Goal: Task Accomplishment & Management: Manage account settings

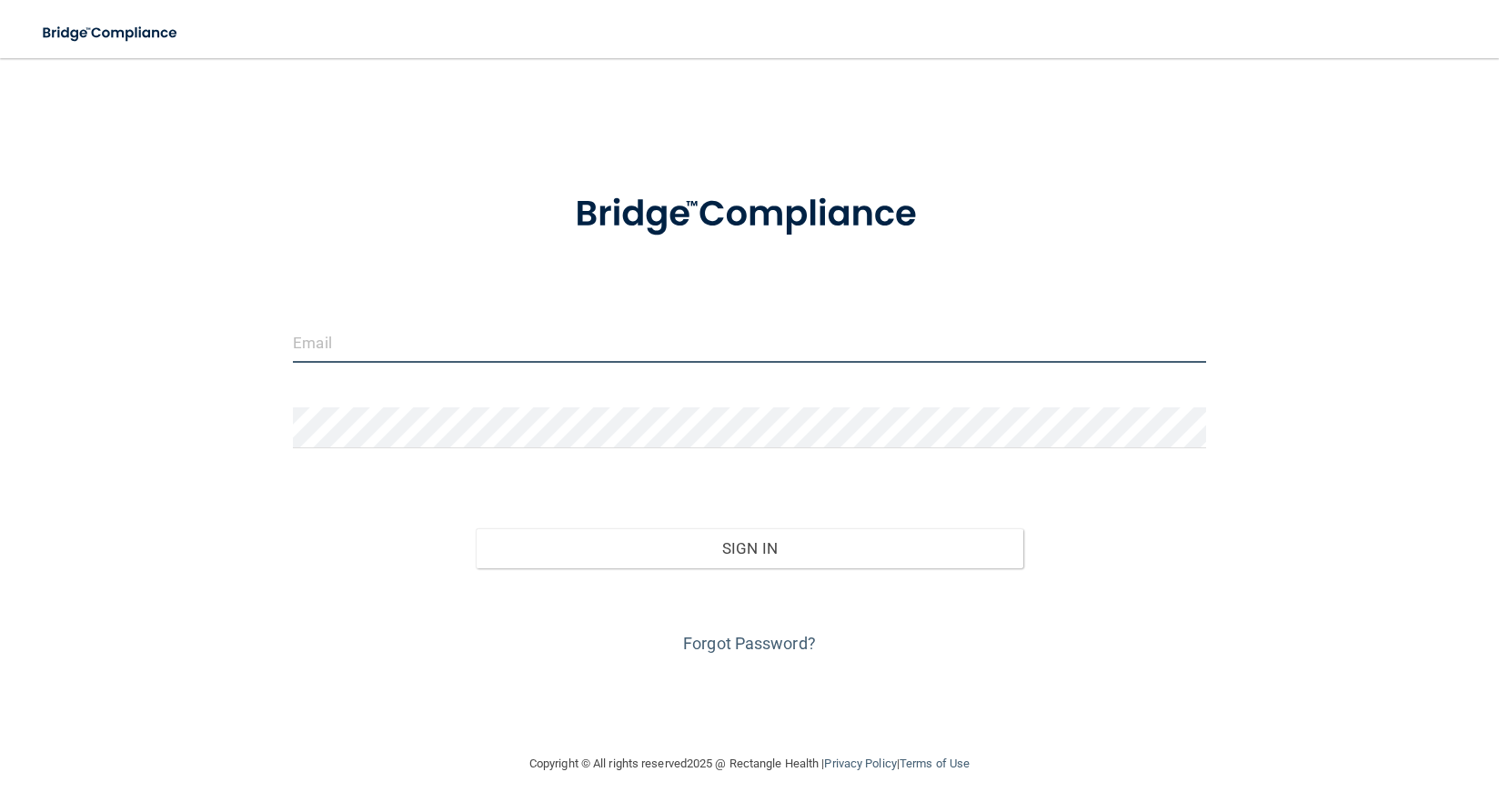
click at [604, 341] on input "email" at bounding box center [749, 342] width 914 height 41
type input "[PERSON_NAME][EMAIL_ADDRESS][DOMAIN_NAME]"
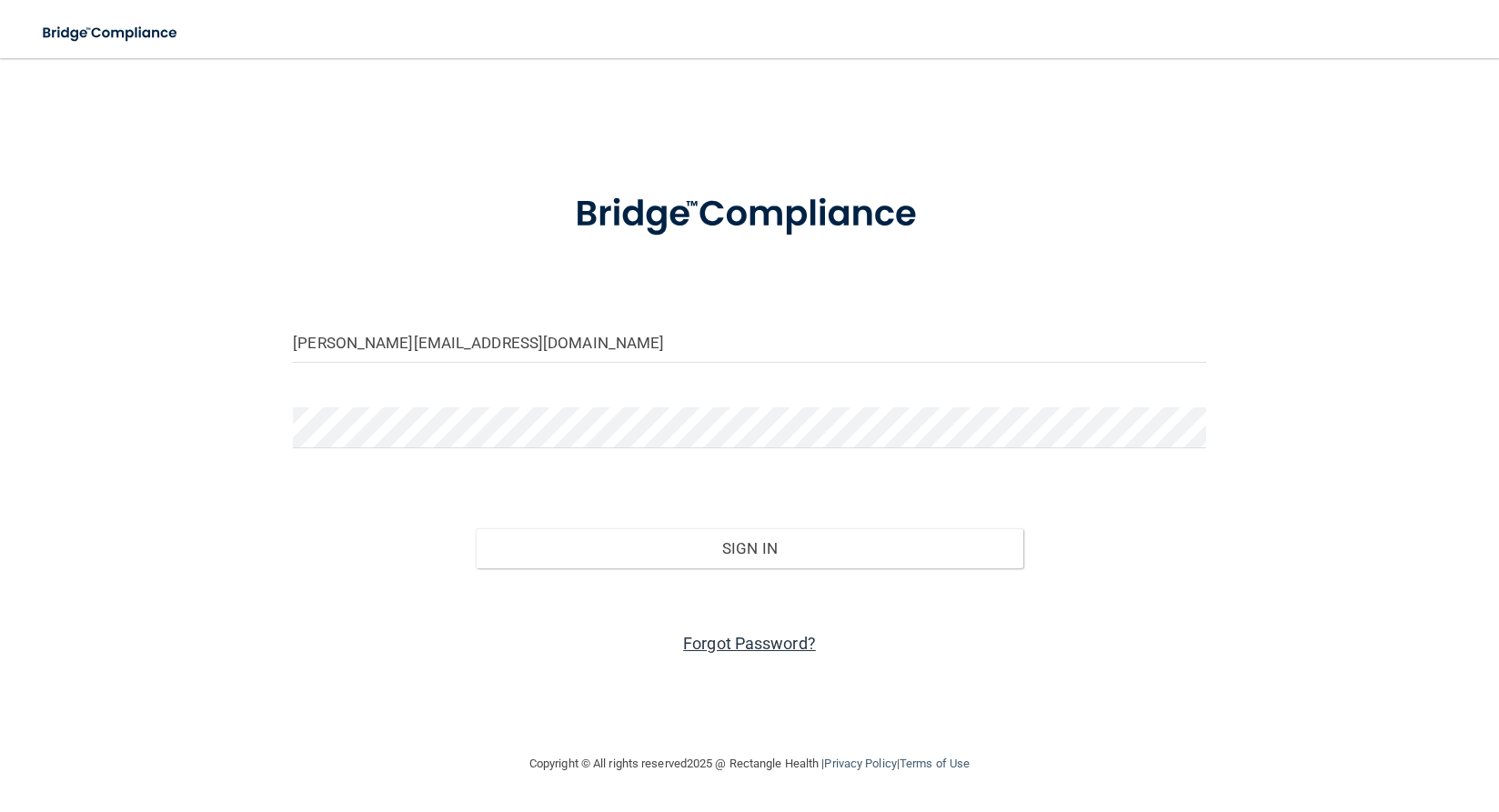
click at [763, 646] on link "Forgot Password?" at bounding box center [749, 643] width 133 height 19
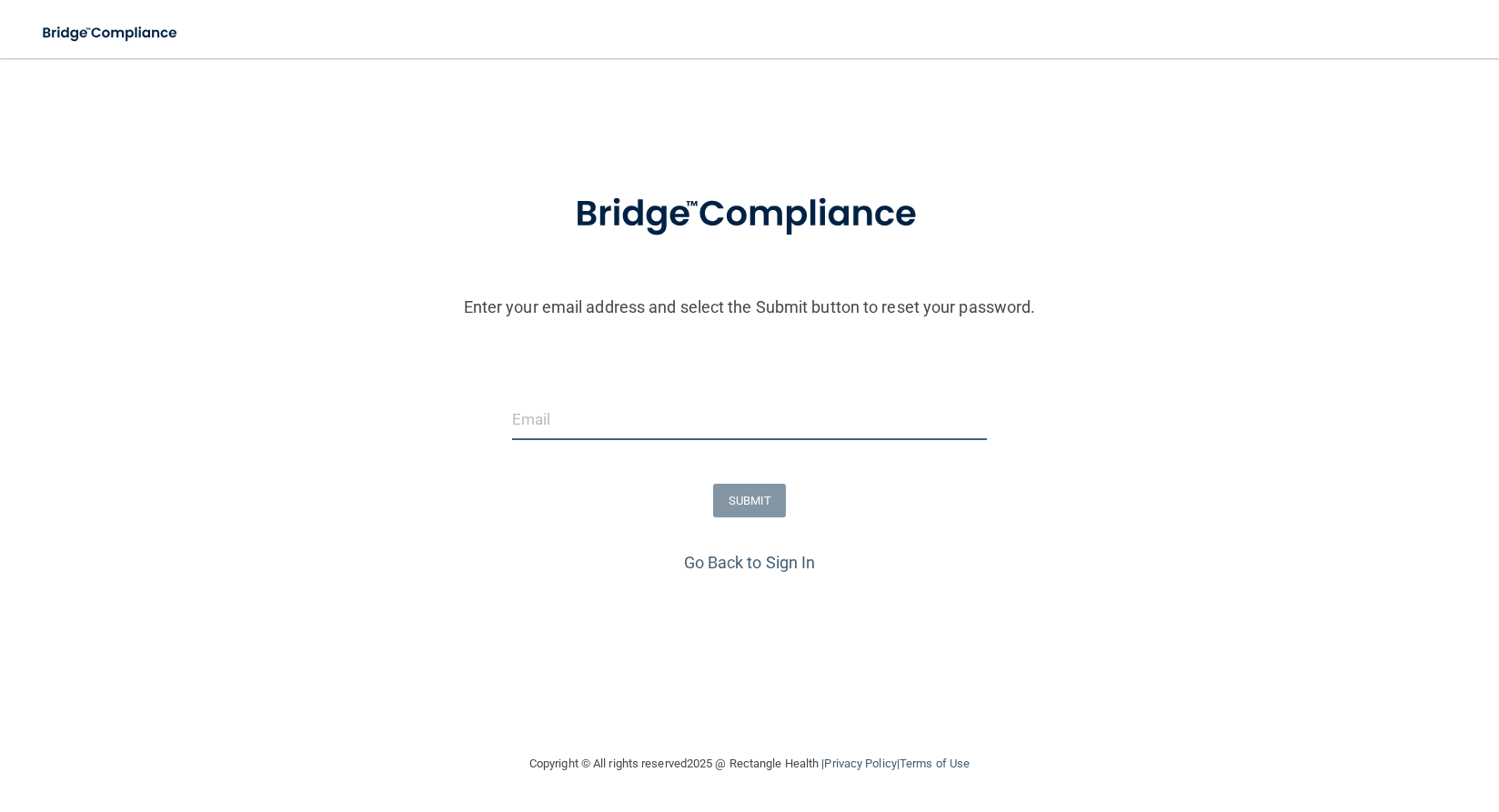
click at [664, 434] on input "email" at bounding box center [750, 420] width 476 height 41
type input "[PERSON_NAME][EMAIL_ADDRESS][DOMAIN_NAME]"
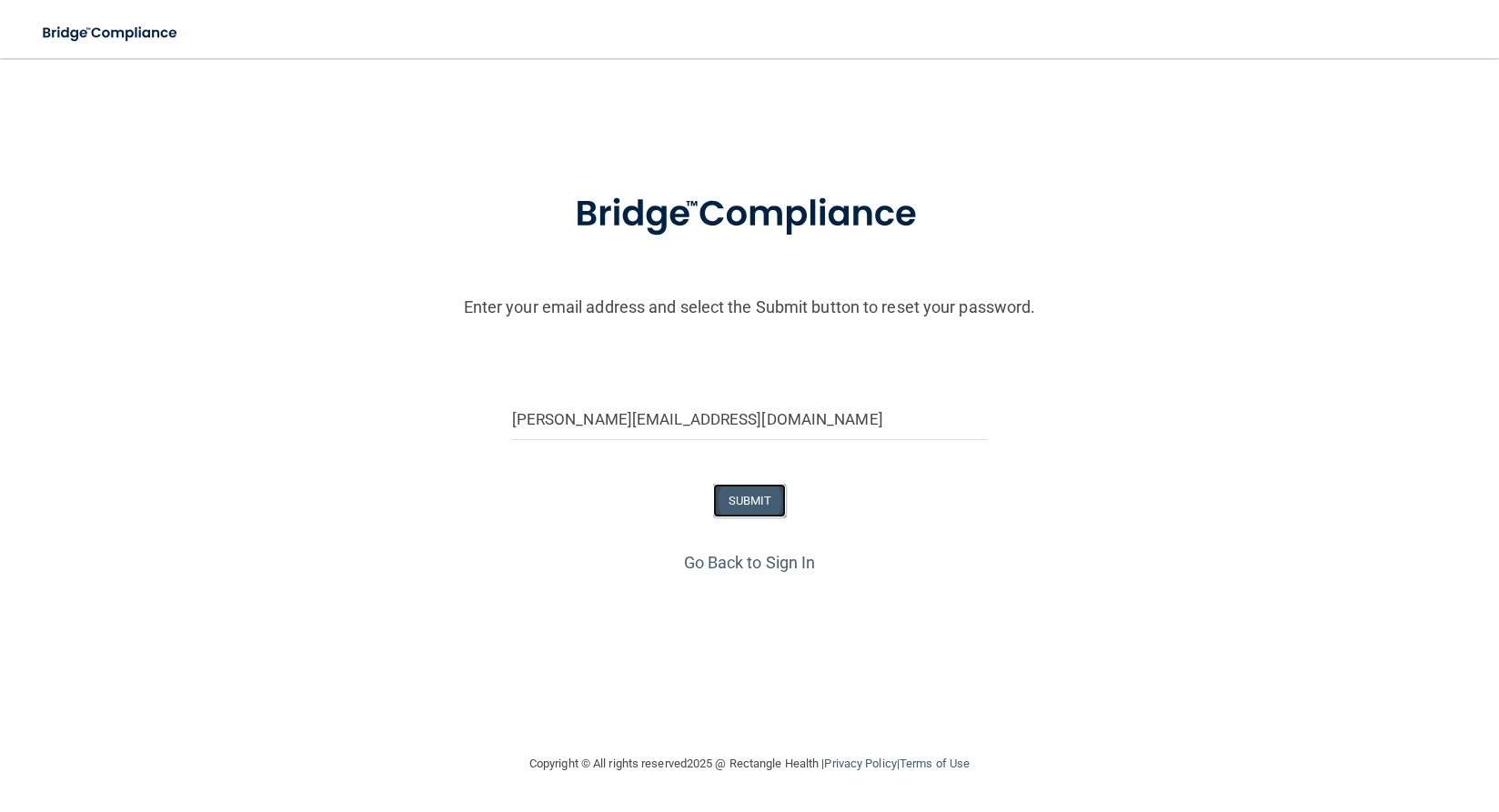
click at [743, 515] on button "SUBMIT" at bounding box center [750, 500] width 74 height 34
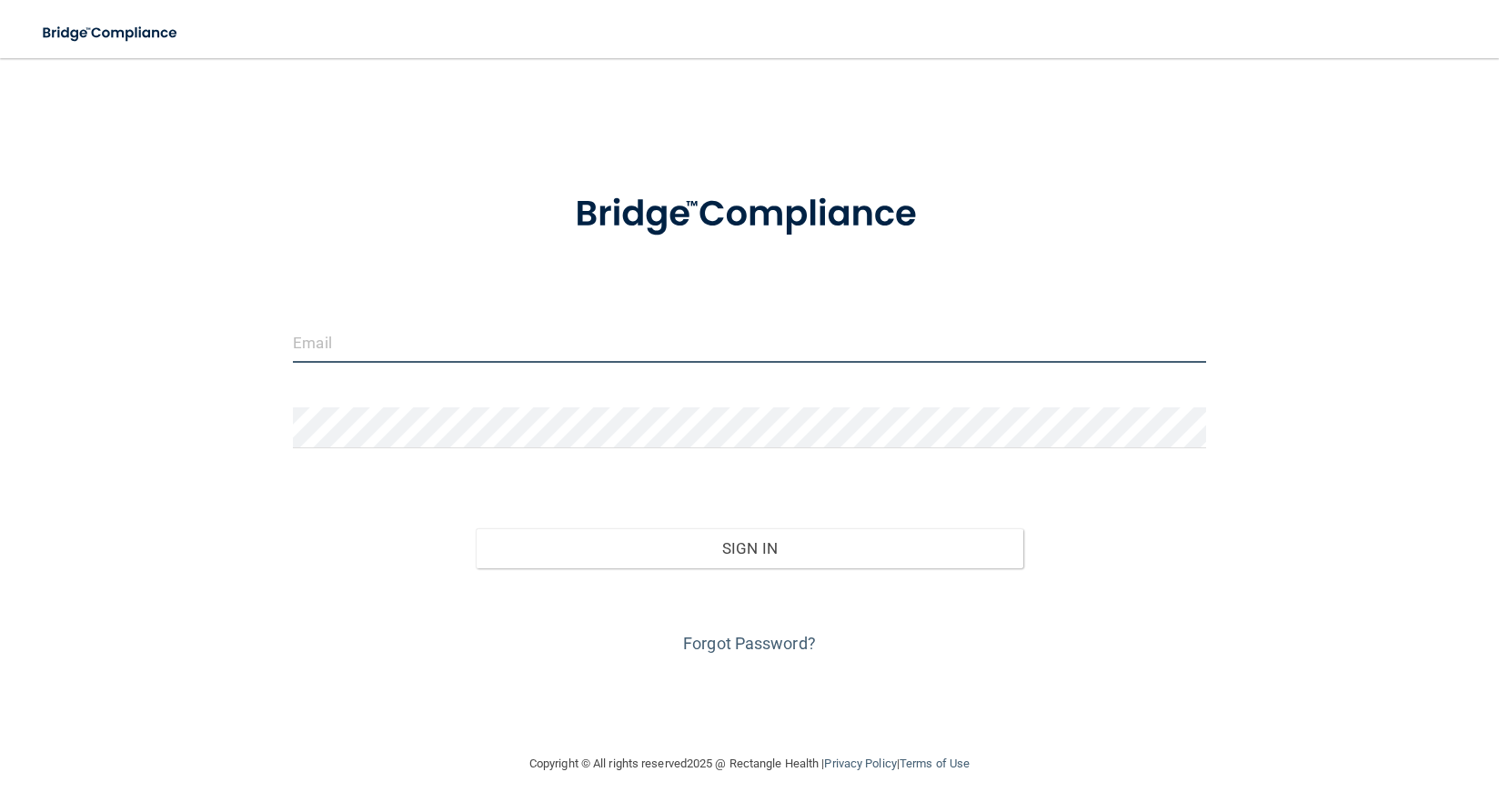
click at [538, 335] on input "email" at bounding box center [749, 342] width 914 height 41
type input "[PERSON_NAME][EMAIL_ADDRESS][DOMAIN_NAME]"
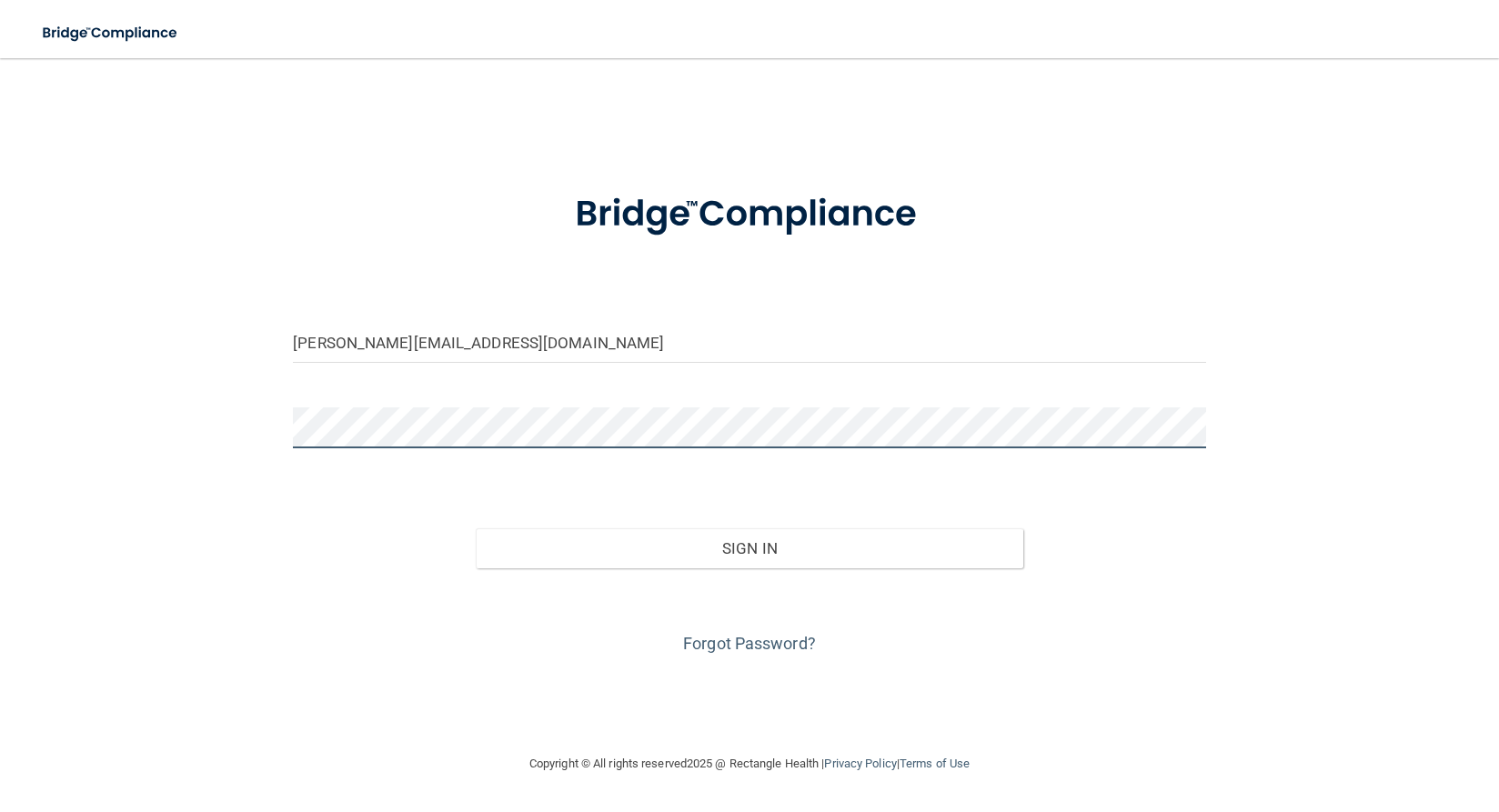
click at [476, 529] on button "Sign In" at bounding box center [749, 549] width 548 height 40
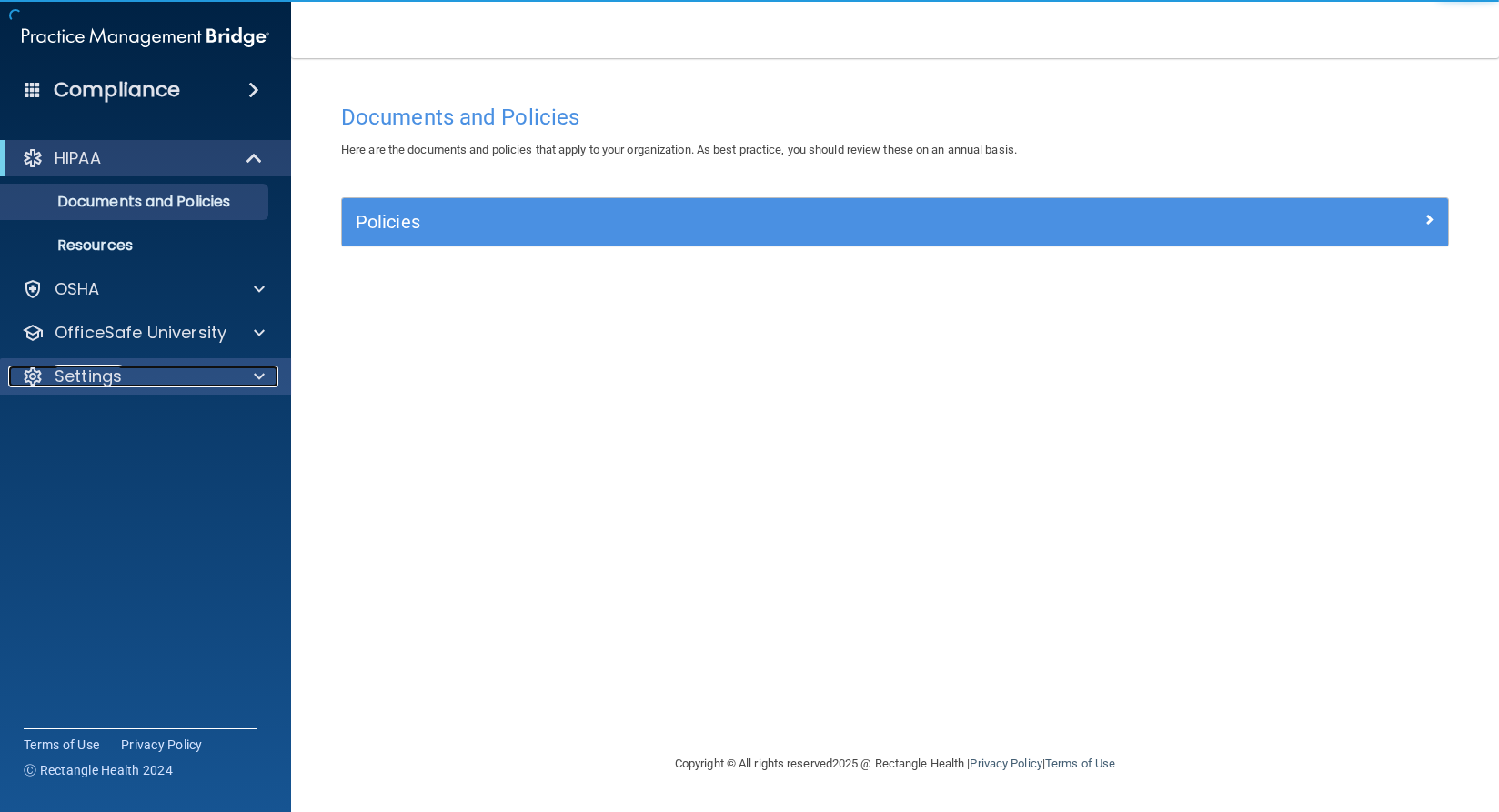
click at [271, 379] on div at bounding box center [257, 377] width 46 height 22
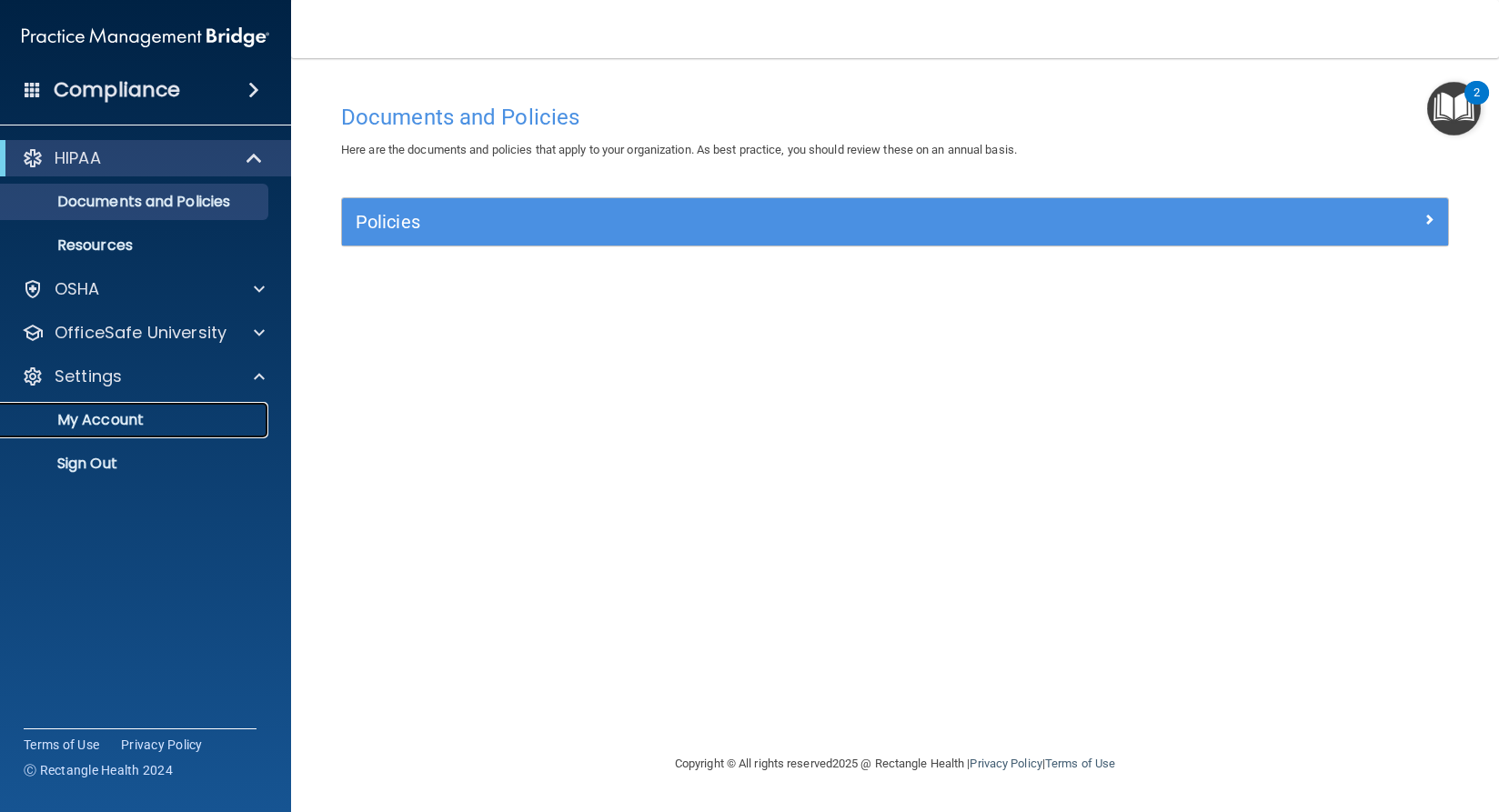
click at [108, 434] on link "My Account" at bounding box center [124, 421] width 286 height 37
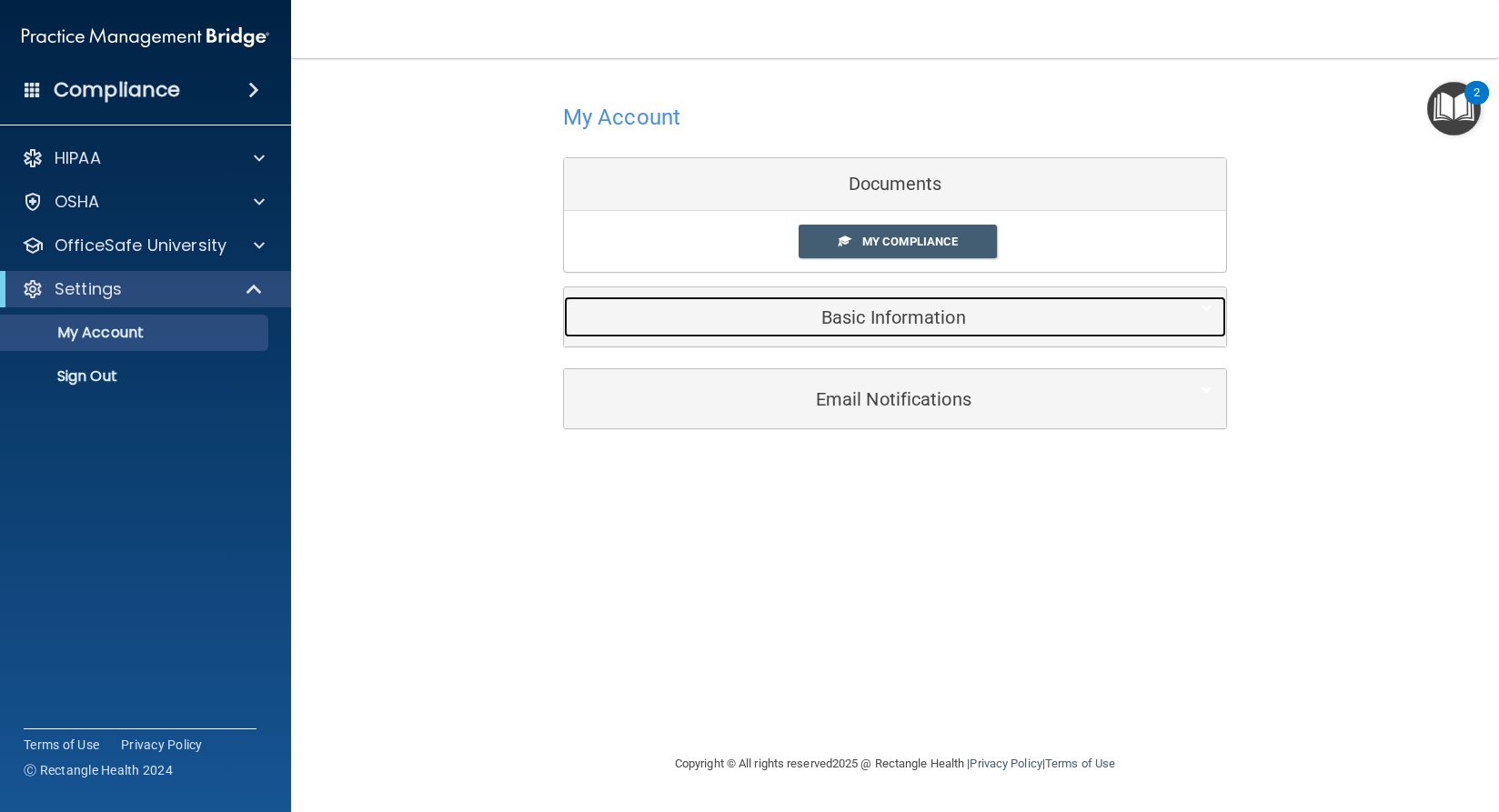
click at [867, 324] on h5 "Basic Information" at bounding box center [868, 317] width 580 height 20
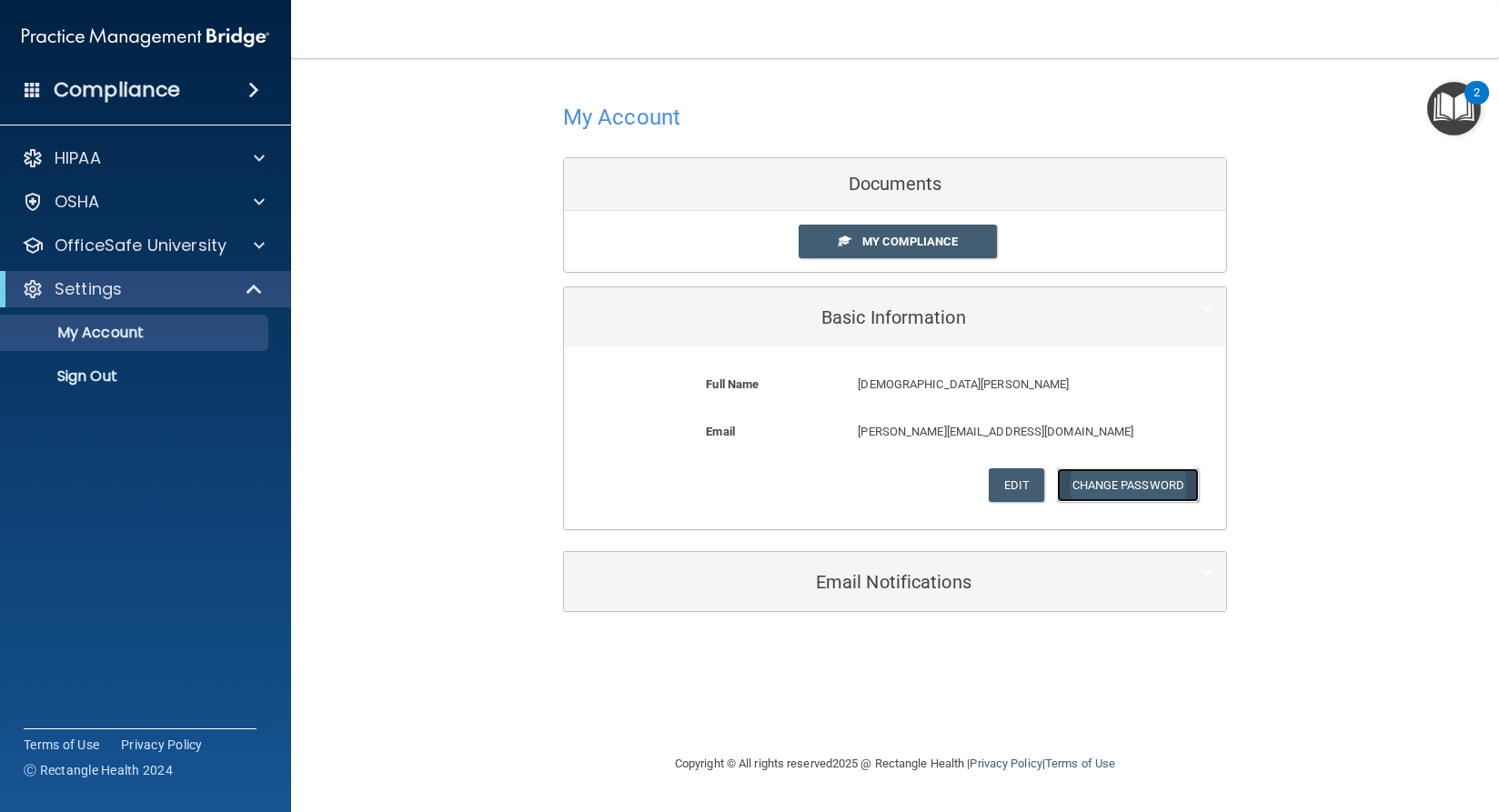
click at [1130, 487] on button "Change Password" at bounding box center [1129, 485] width 143 height 34
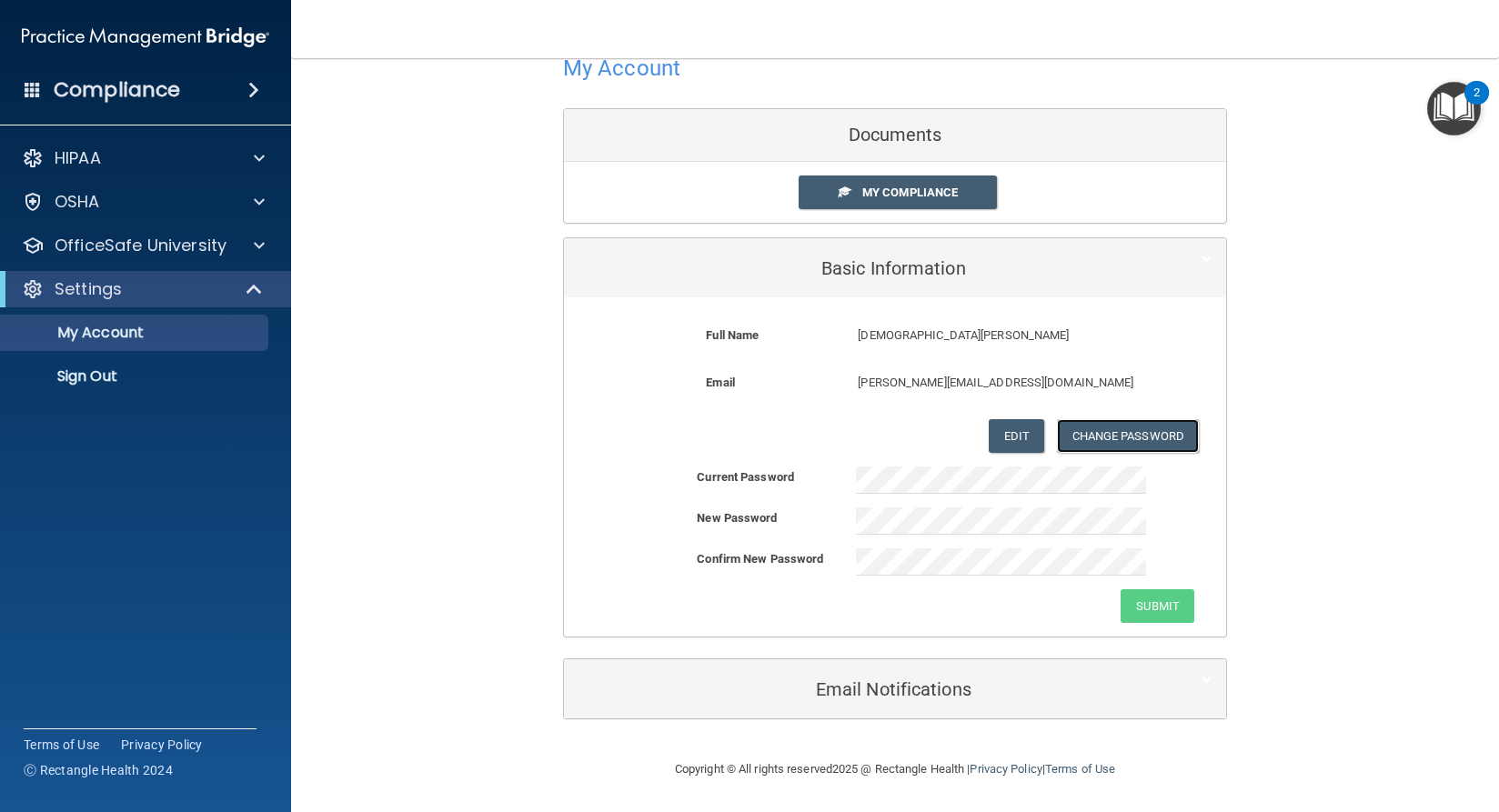
scroll to position [50, 0]
drag, startPoint x: 1128, startPoint y: 613, endPoint x: 1104, endPoint y: 620, distance: 25.0
click at [1124, 614] on button "Submit" at bounding box center [1157, 605] width 74 height 34
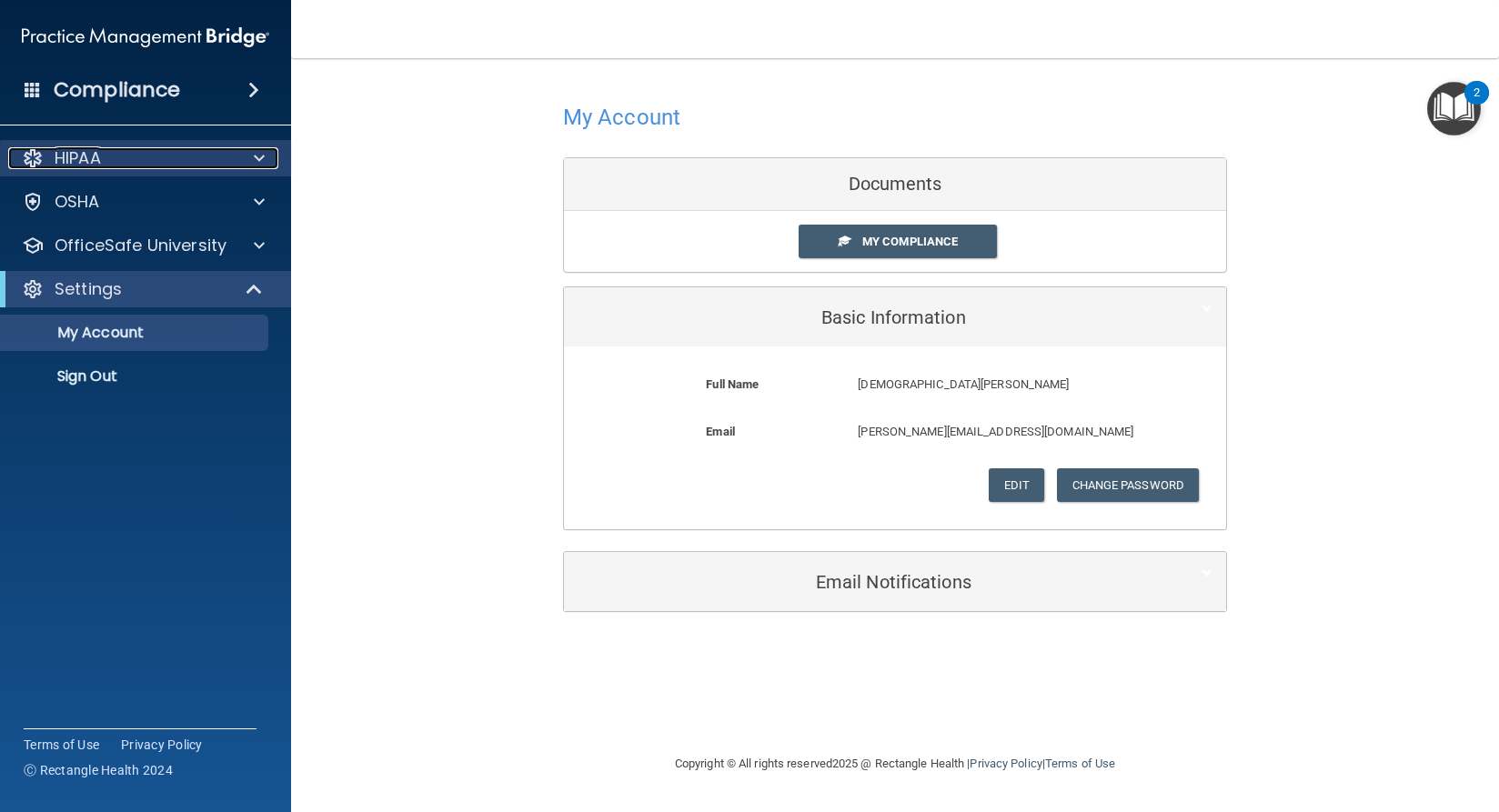
click at [184, 166] on div "HIPAA" at bounding box center [121, 158] width 226 height 22
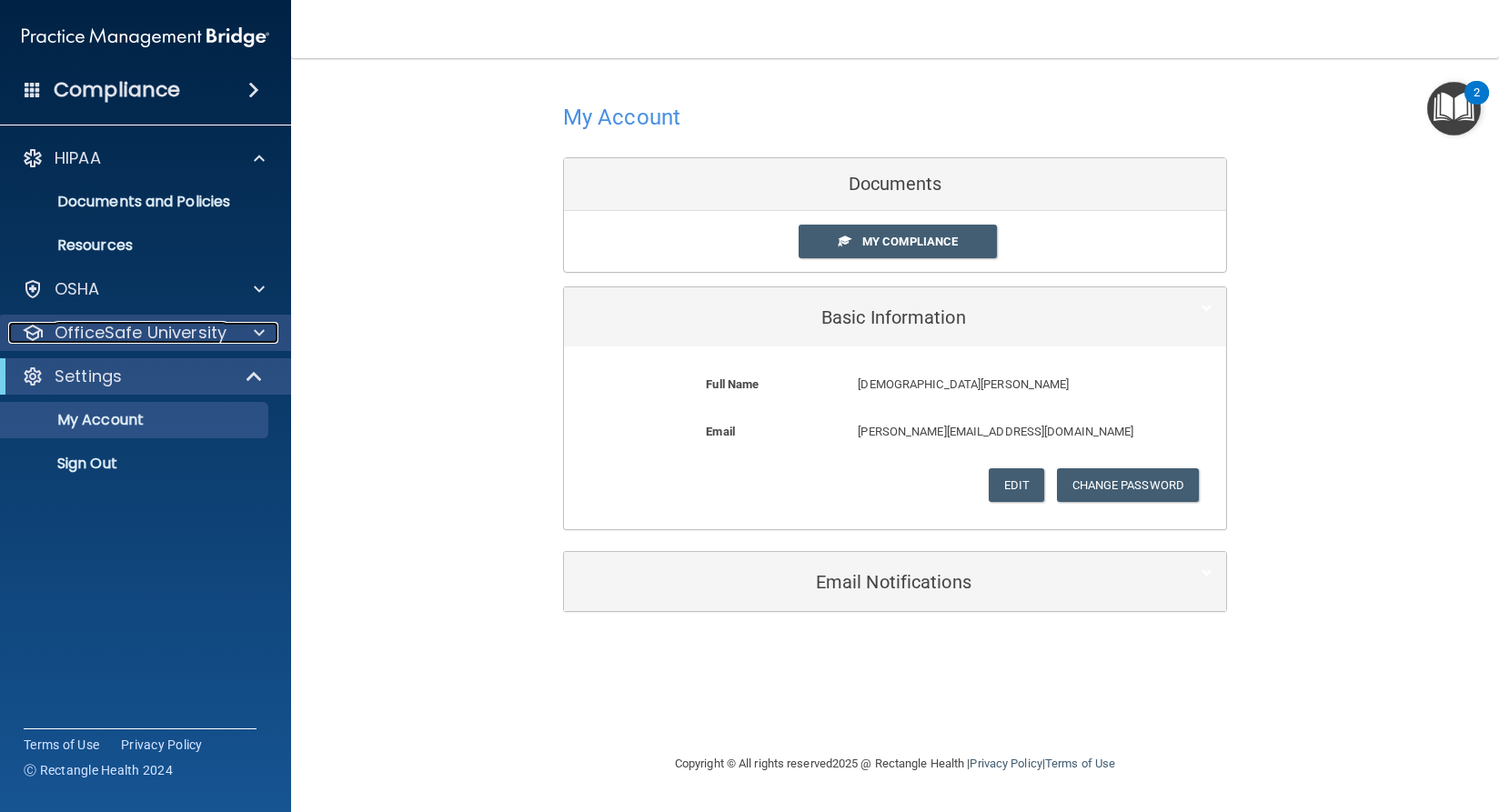
click at [98, 326] on p "OfficeSafe University" at bounding box center [141, 333] width 172 height 22
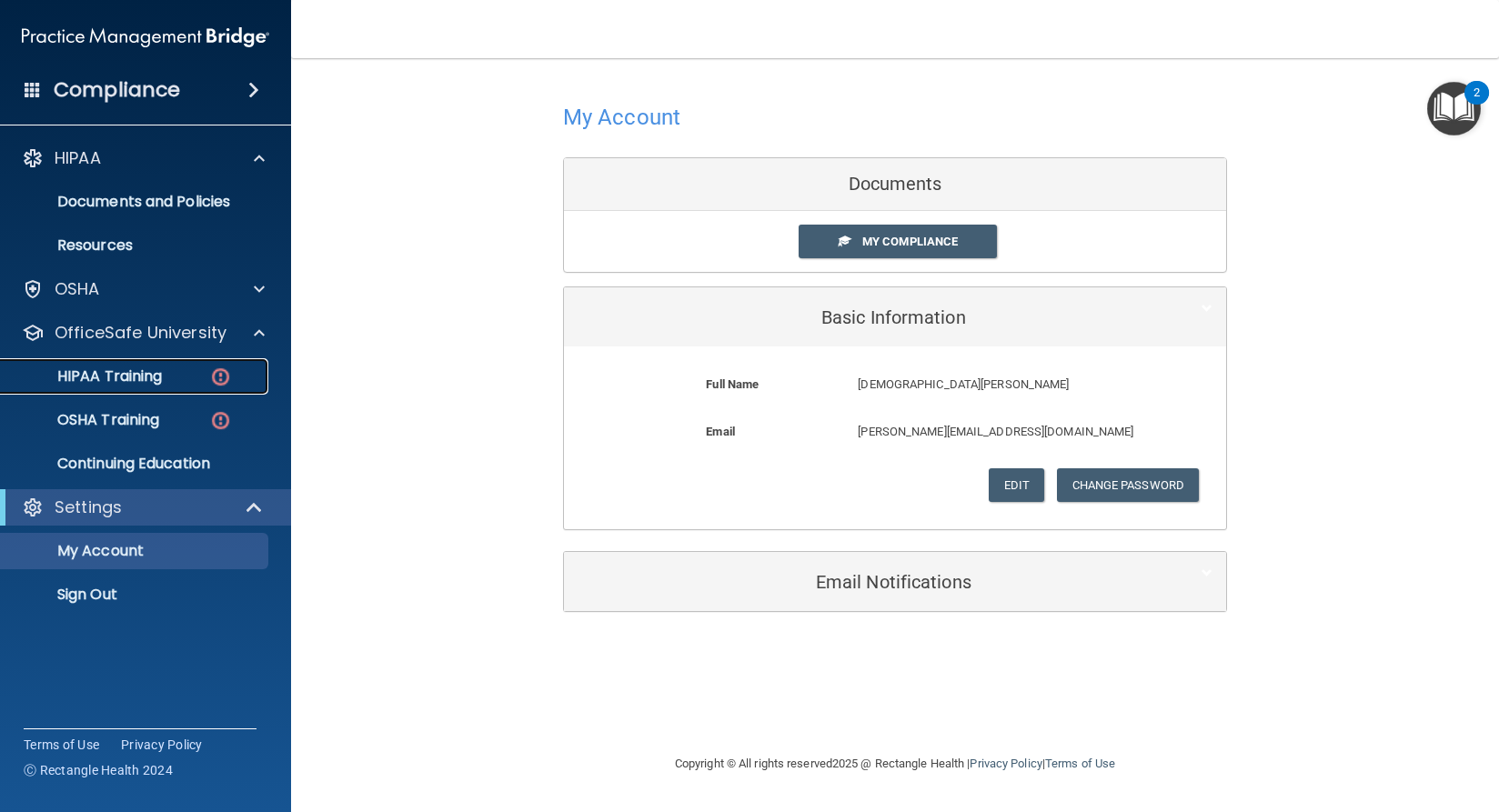
click at [137, 368] on p "HIPAA Training" at bounding box center [87, 377] width 150 height 18
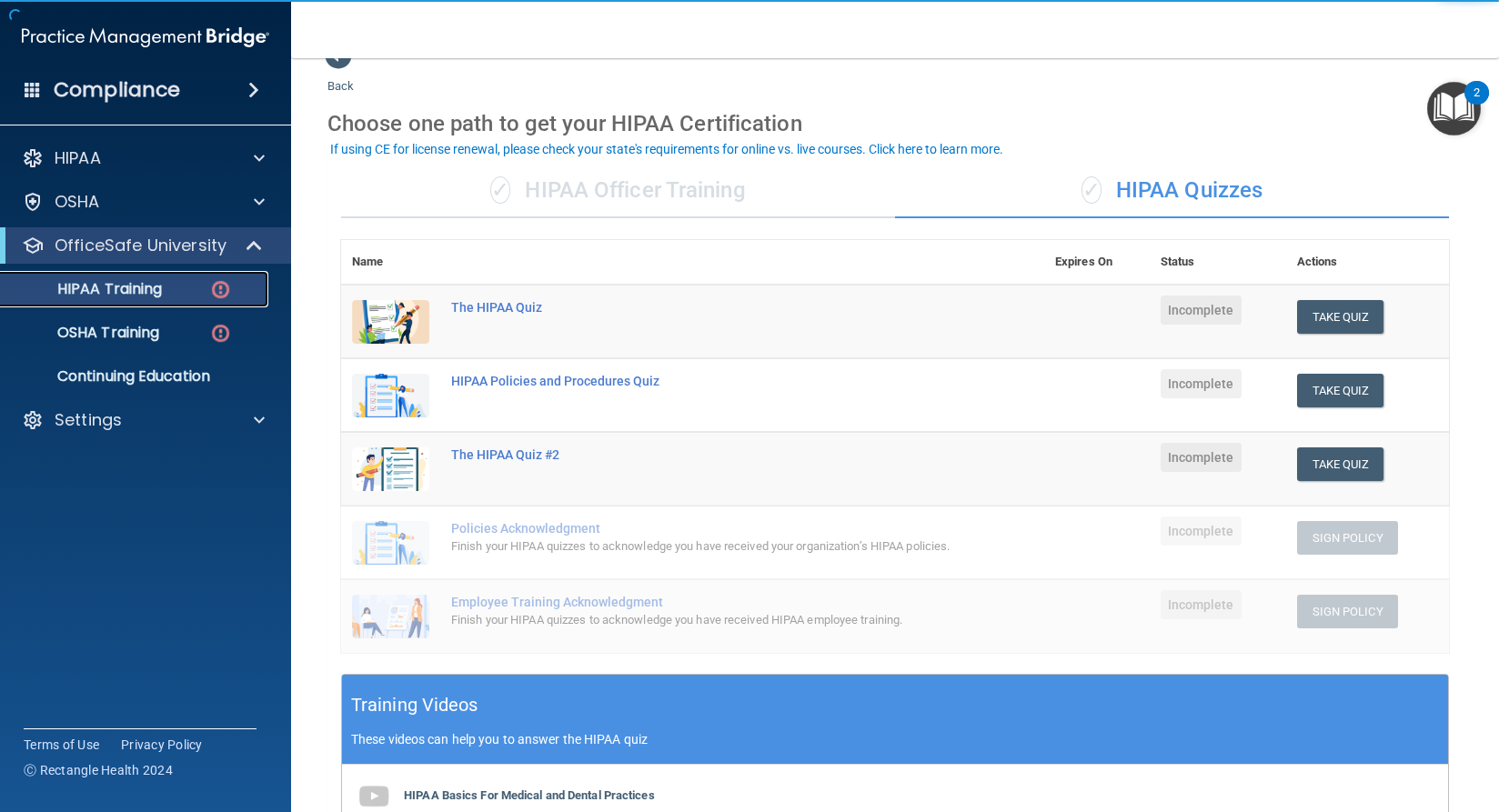
scroll to position [37, 0]
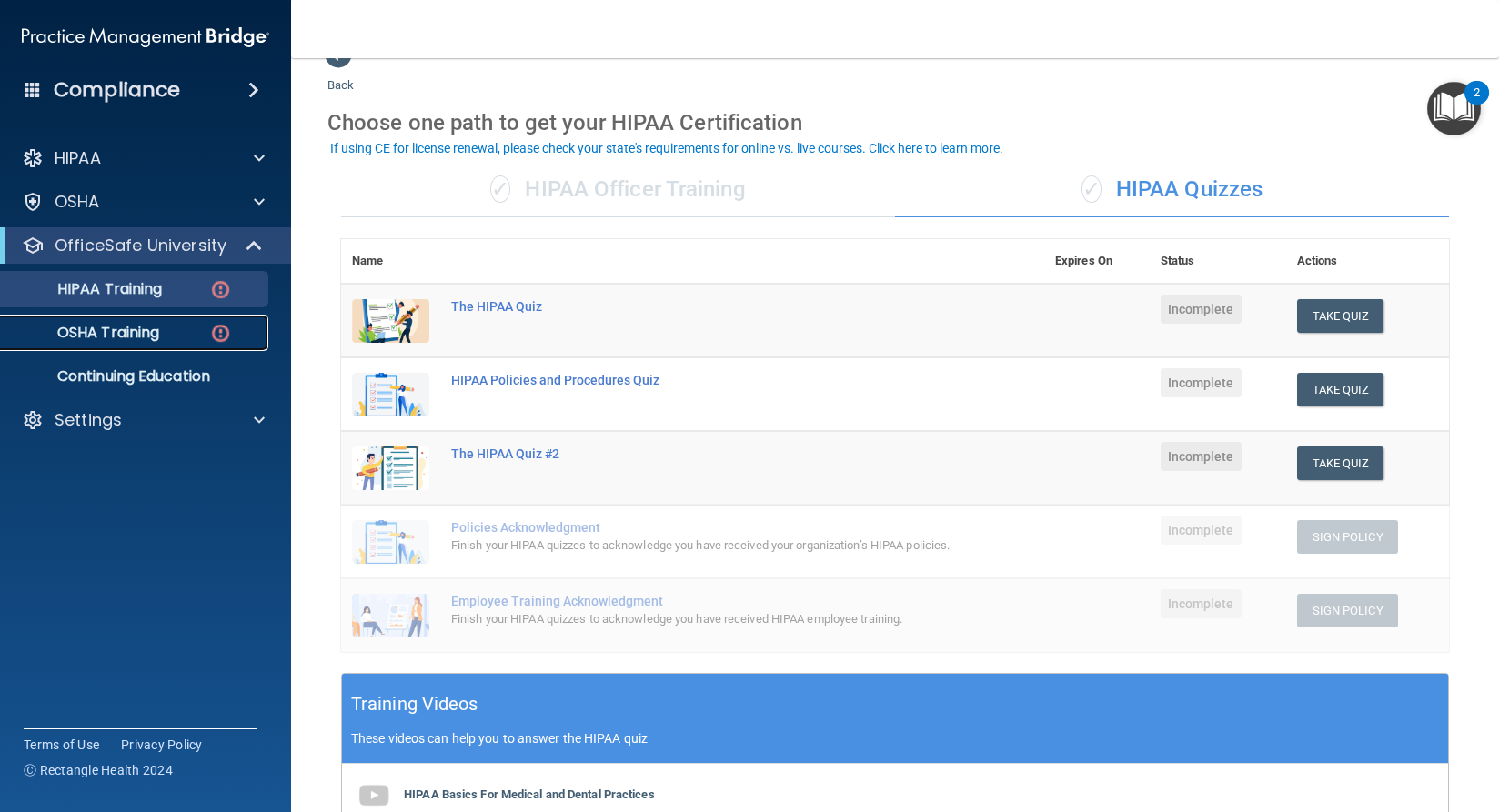
click at [109, 343] on link "OSHA Training" at bounding box center [124, 333] width 286 height 37
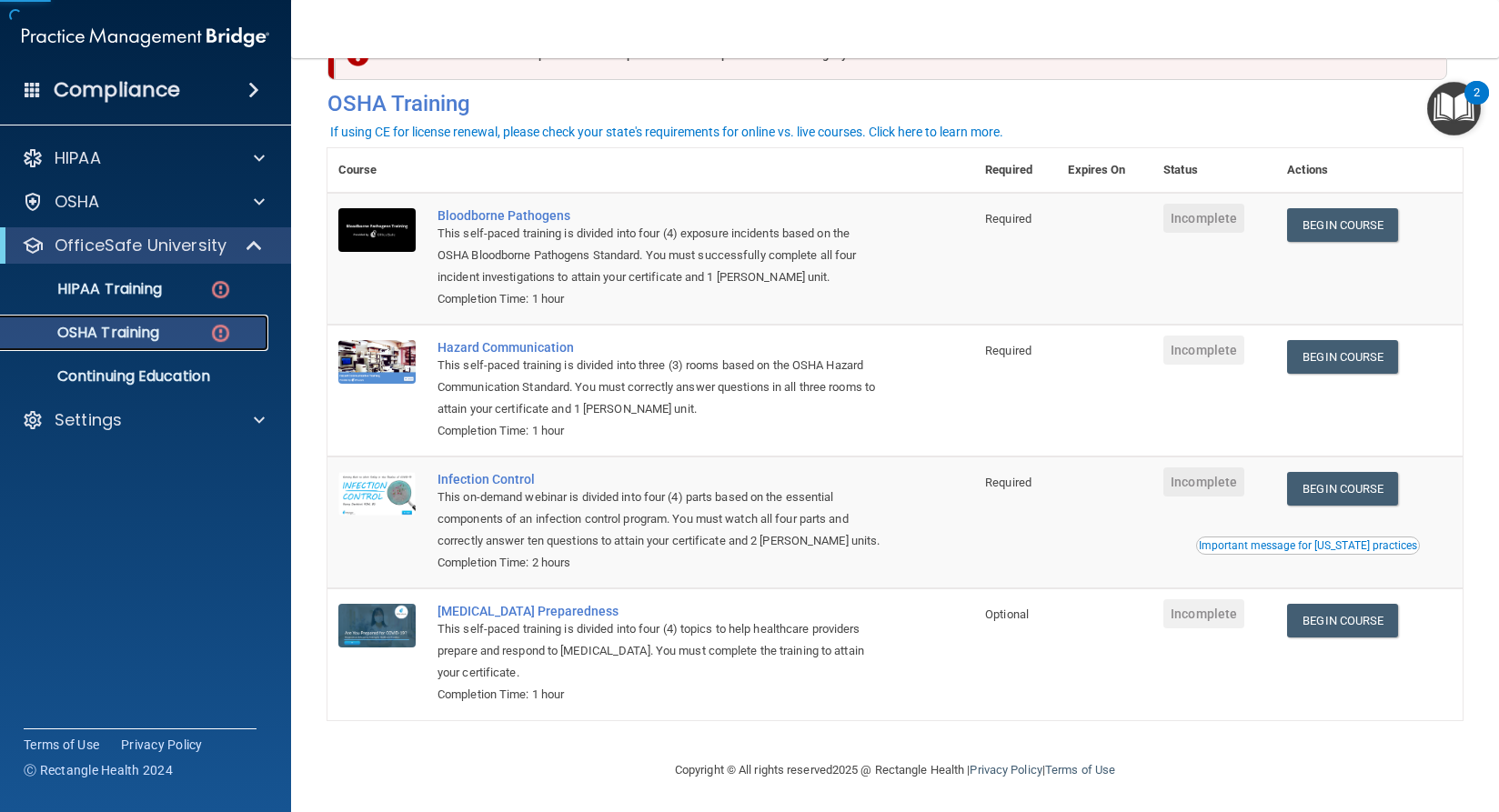
scroll to position [64, 0]
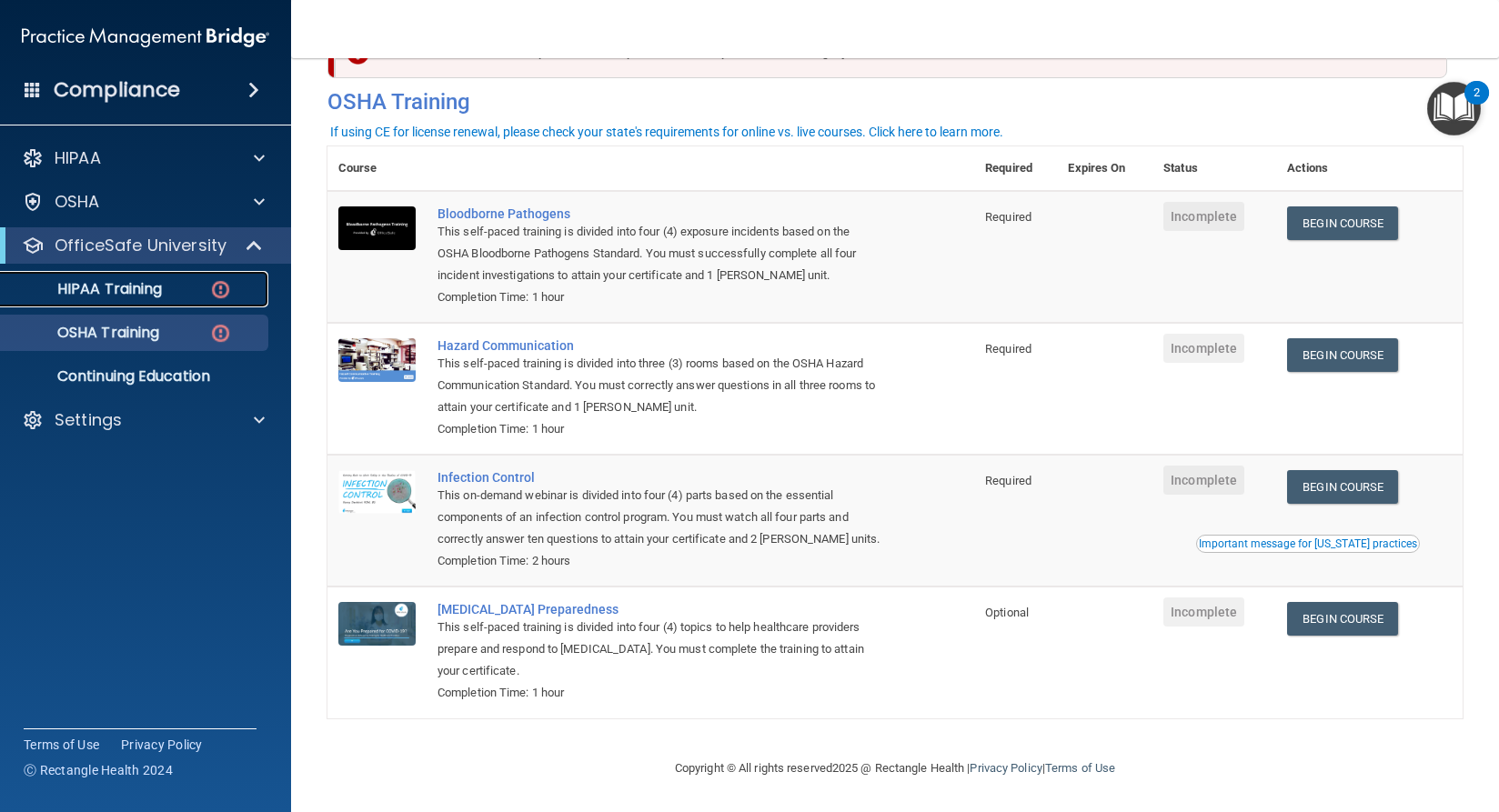
click at [192, 289] on div "HIPAA Training" at bounding box center [136, 289] width 249 height 18
